Goal: Transaction & Acquisition: Download file/media

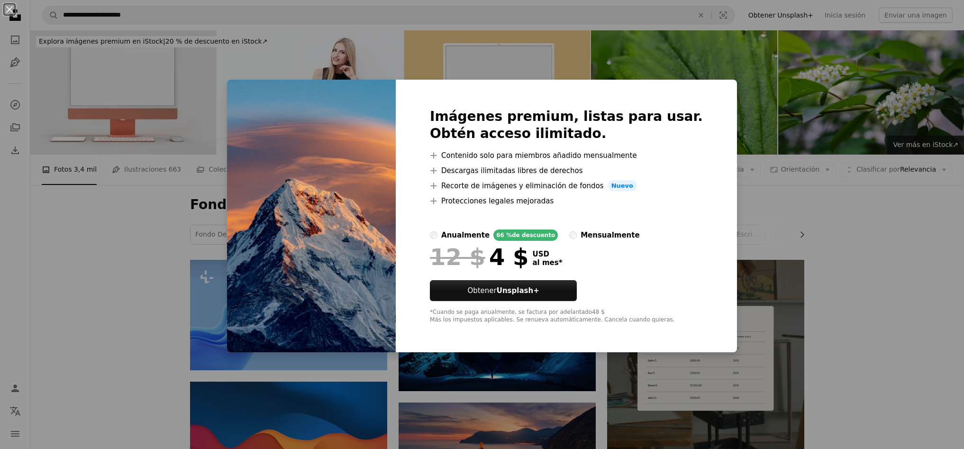
scroll to position [245, 0]
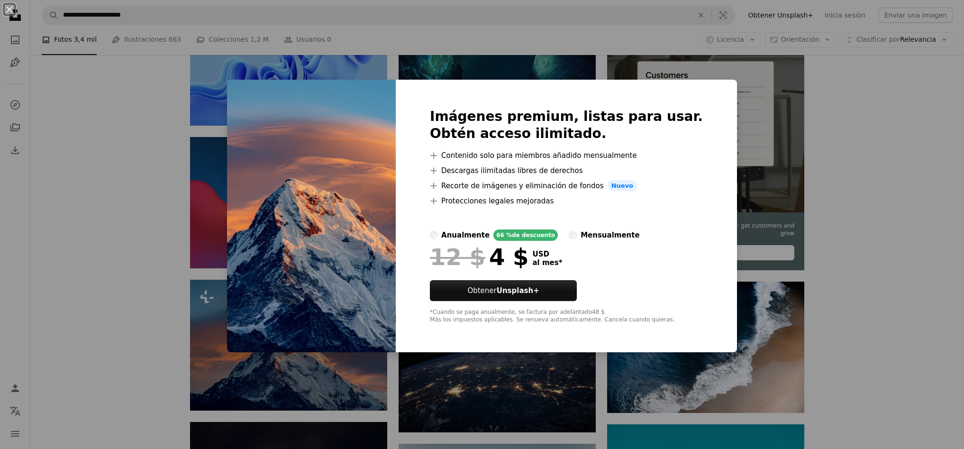
click at [813, 151] on div "An X shape Imágenes premium, listas para usar. Obtén acceso ilimitado. A plus s…" at bounding box center [482, 224] width 964 height 449
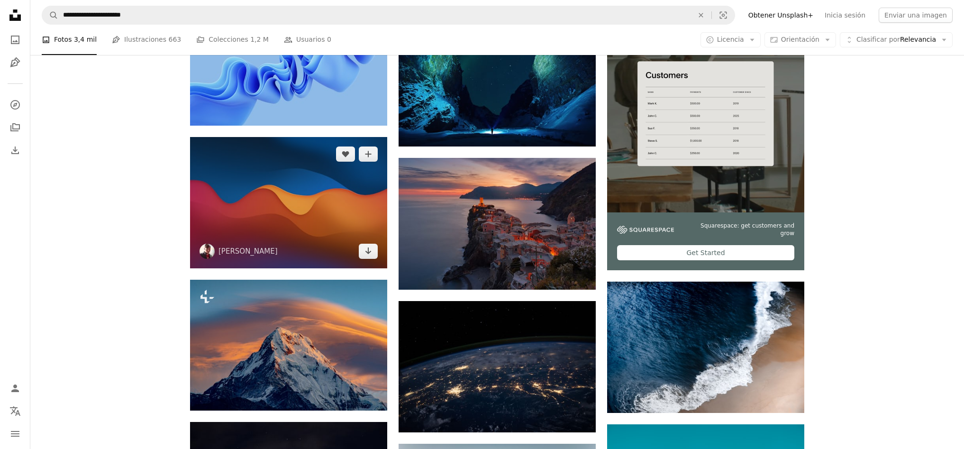
scroll to position [386, 0]
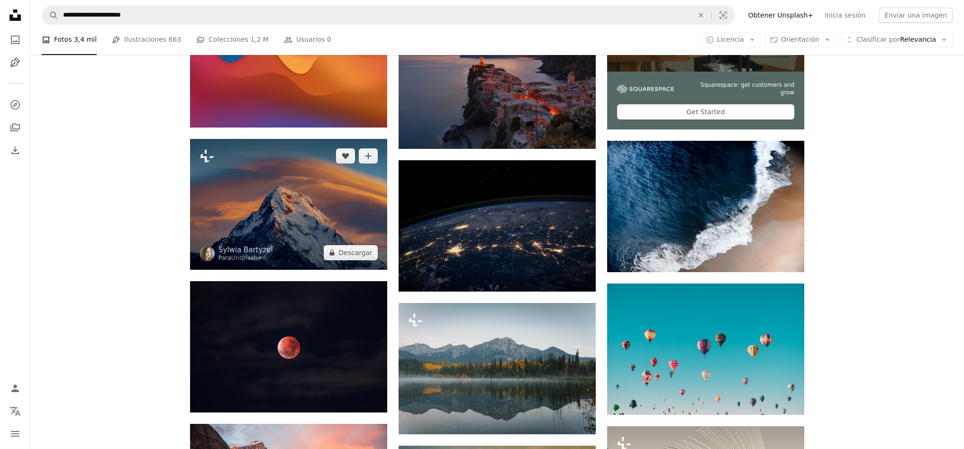
click at [312, 178] on img at bounding box center [288, 204] width 197 height 130
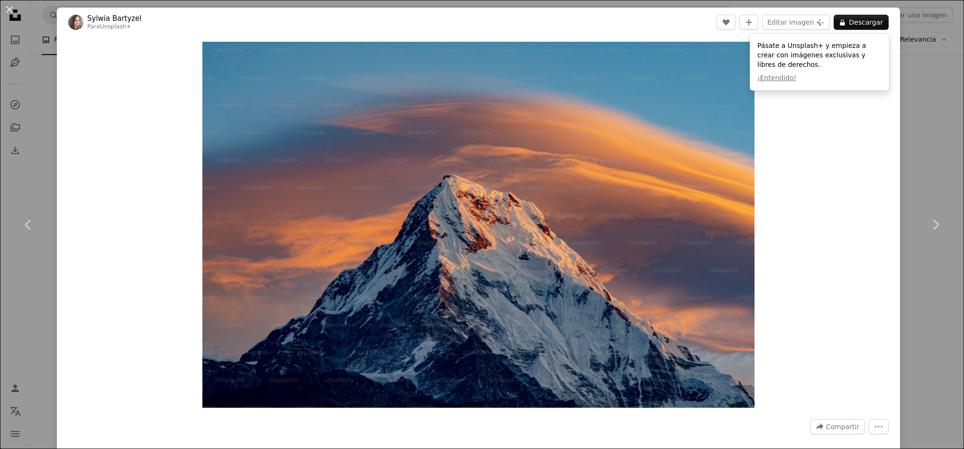
click at [918, 165] on div "An X shape Chevron left Chevron right [PERSON_NAME] Para Unsplash+ A heart A pl…" at bounding box center [482, 224] width 964 height 449
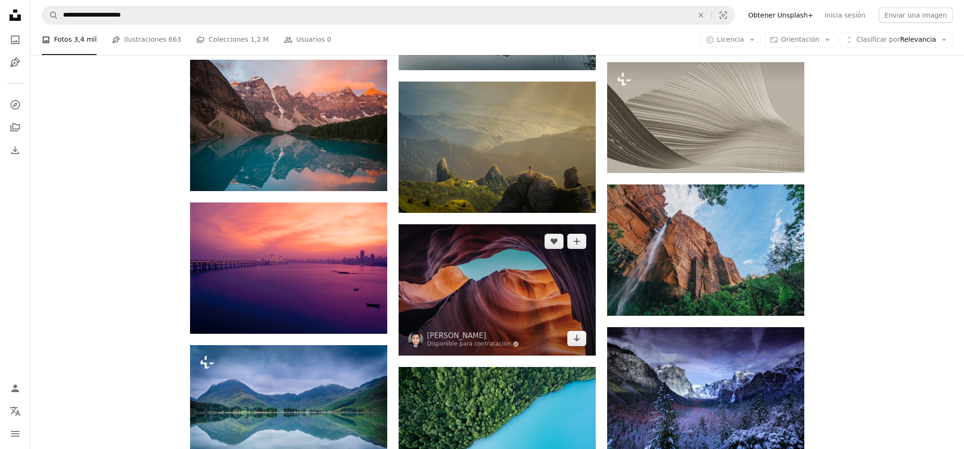
scroll to position [812, 0]
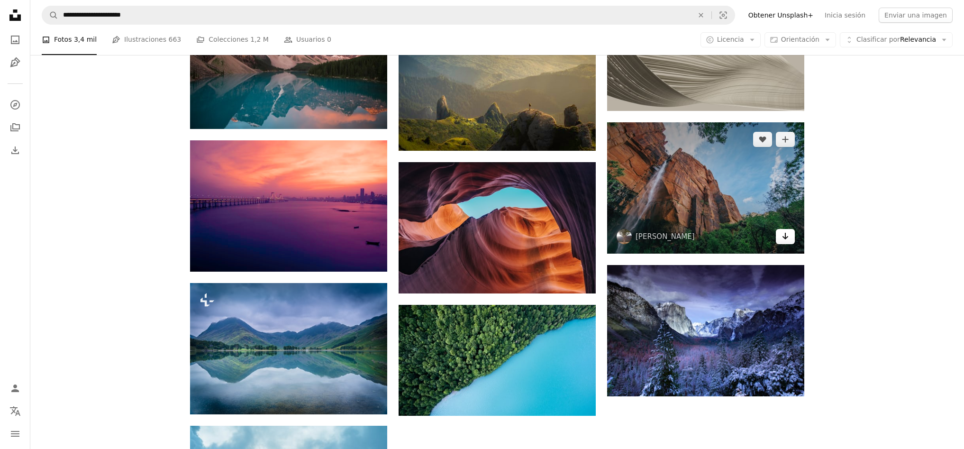
click at [787, 236] on icon "Descargar" at bounding box center [786, 236] width 6 height 7
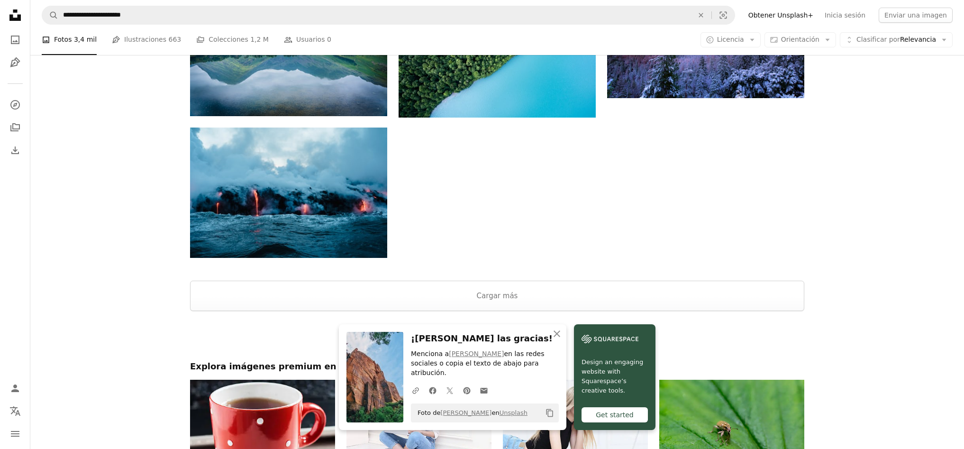
scroll to position [1174, 0]
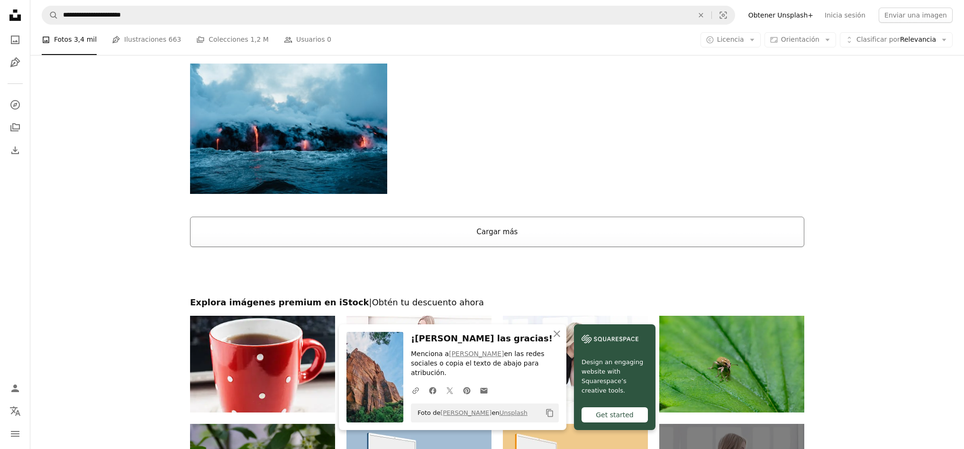
click at [483, 231] on button "Cargar más" at bounding box center [497, 232] width 615 height 30
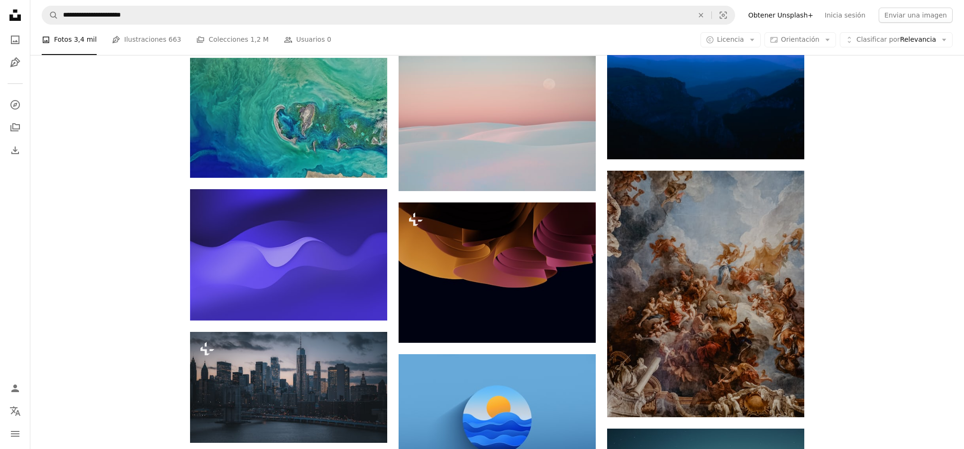
scroll to position [5528, 0]
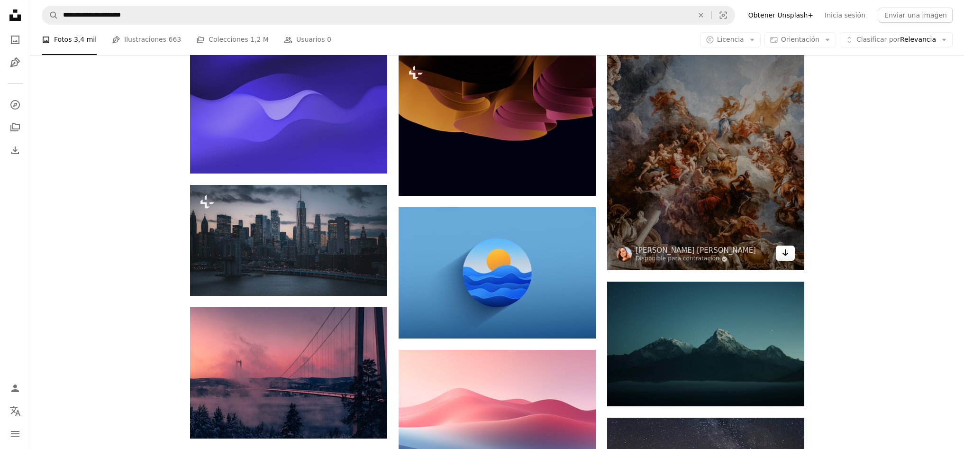
click at [783, 249] on icon "Arrow pointing down" at bounding box center [786, 252] width 8 height 11
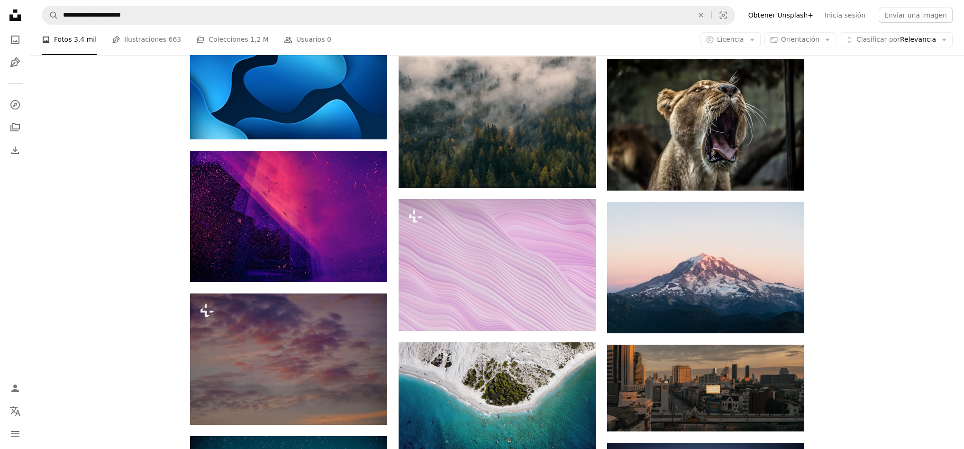
scroll to position [10490, 0]
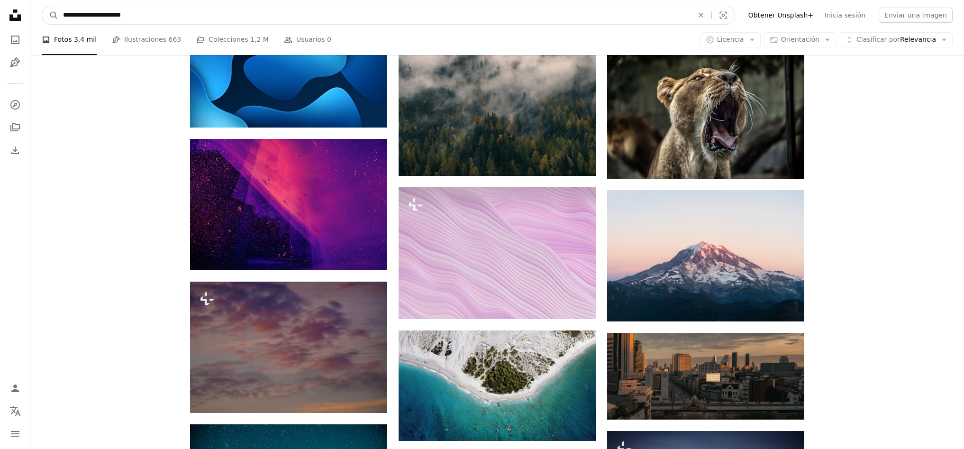
click at [480, 18] on input "**********" at bounding box center [374, 15] width 633 height 18
type input "**********"
click at [50, 15] on button "A magnifying glass" at bounding box center [50, 15] width 16 height 18
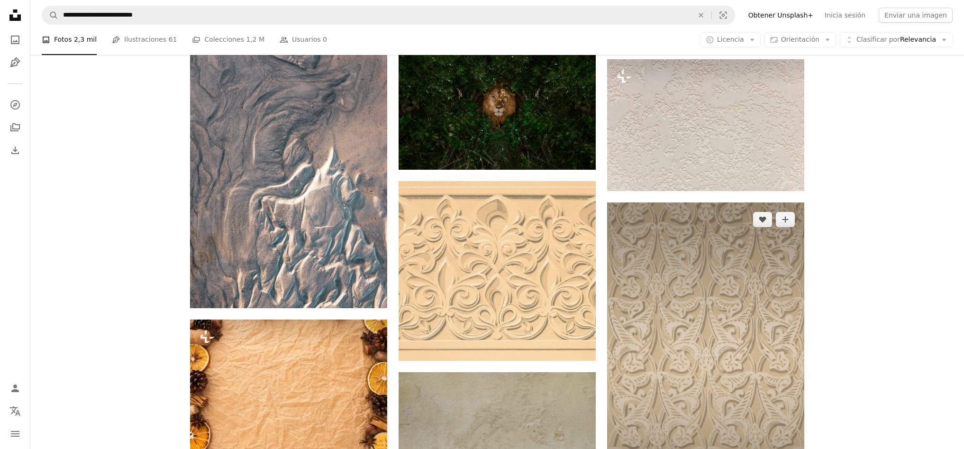
scroll to position [3269, 0]
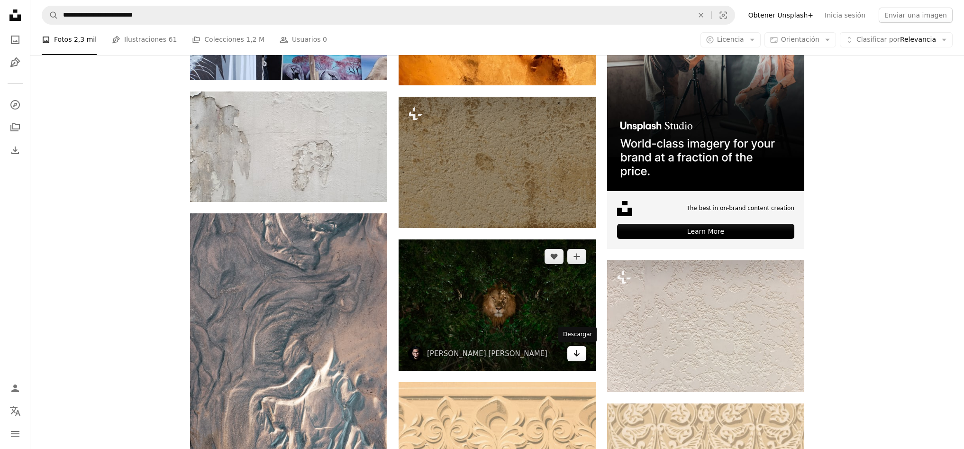
click at [573, 352] on icon "Arrow pointing down" at bounding box center [577, 353] width 8 height 11
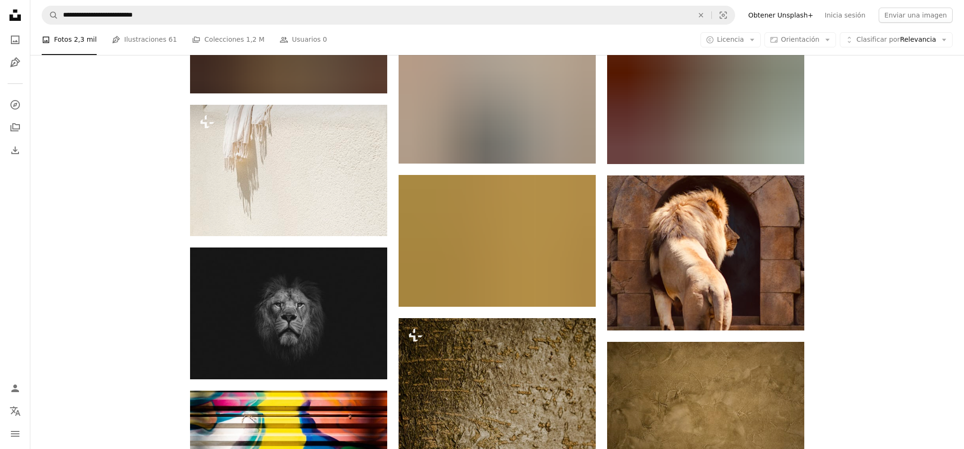
scroll to position [9034, 0]
